Goal: Transaction & Acquisition: Purchase product/service

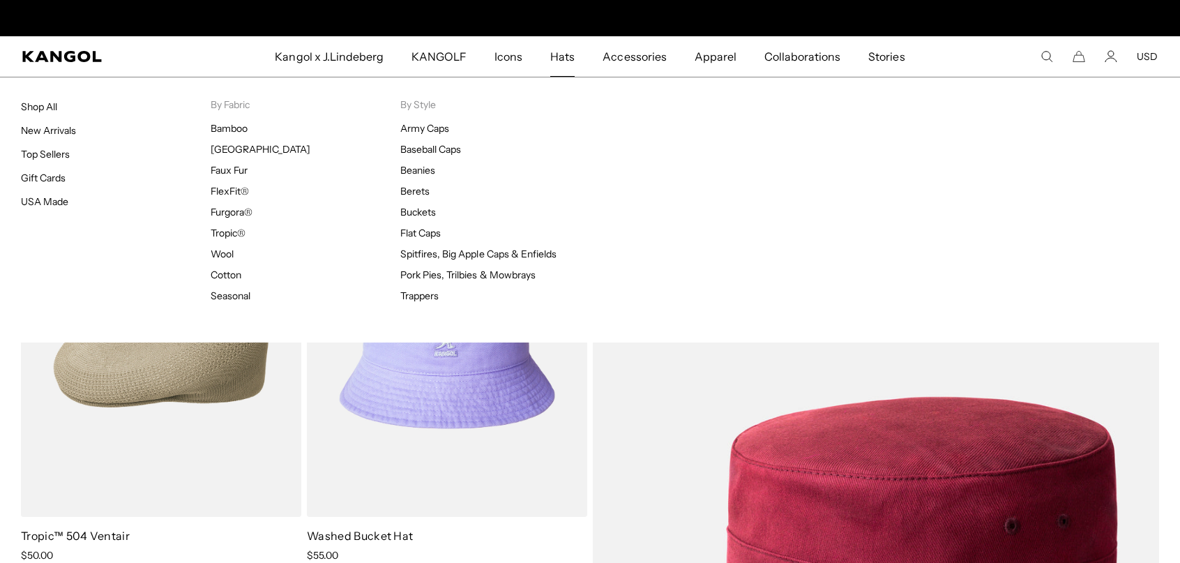
scroll to position [0, 287]
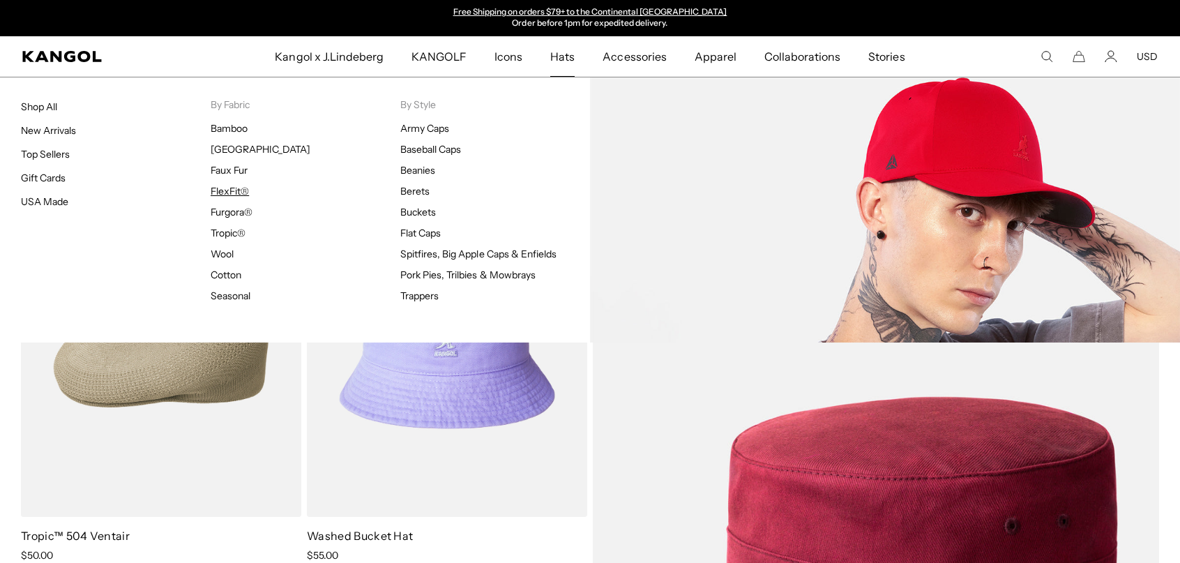
click at [230, 192] on link "FlexFit®" at bounding box center [230, 191] width 38 height 13
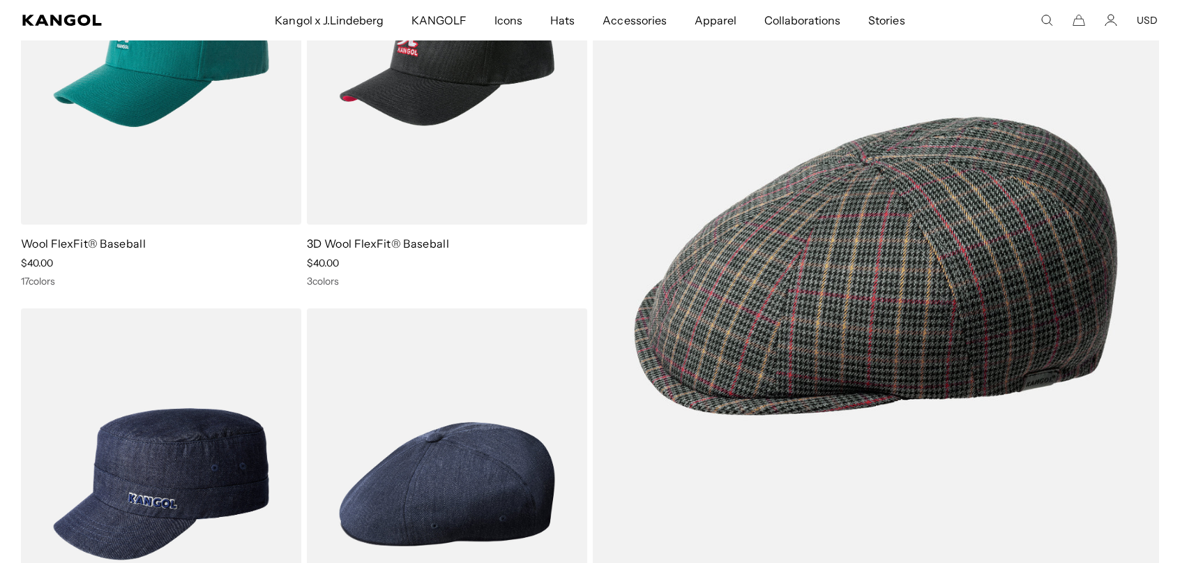
scroll to position [279, 0]
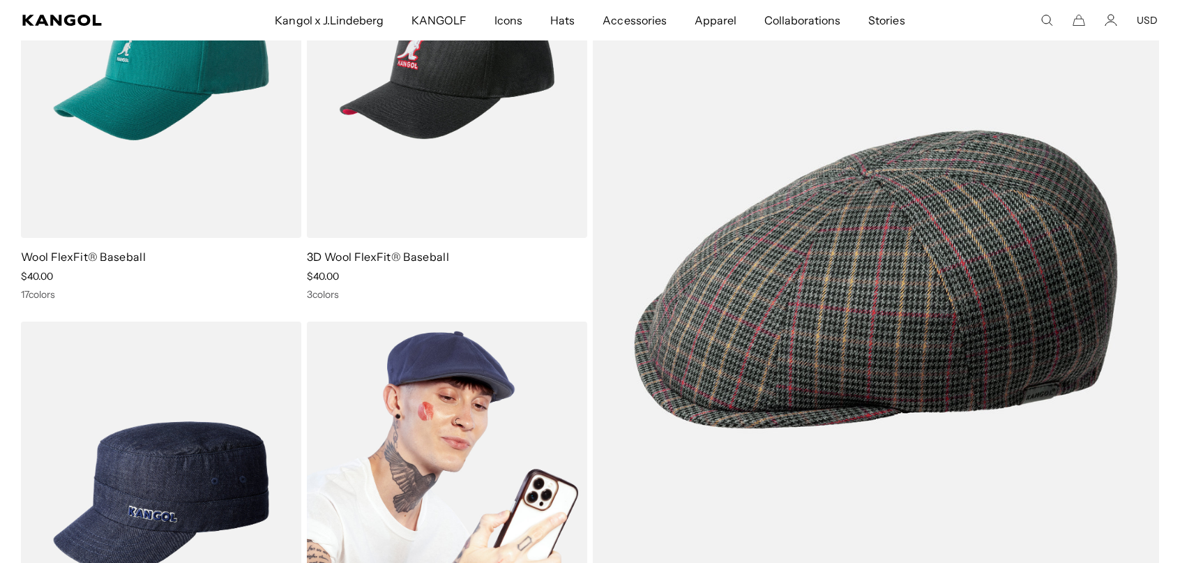
click at [413, 363] on img at bounding box center [447, 498] width 280 height 352
